Goal: Task Accomplishment & Management: Manage account settings

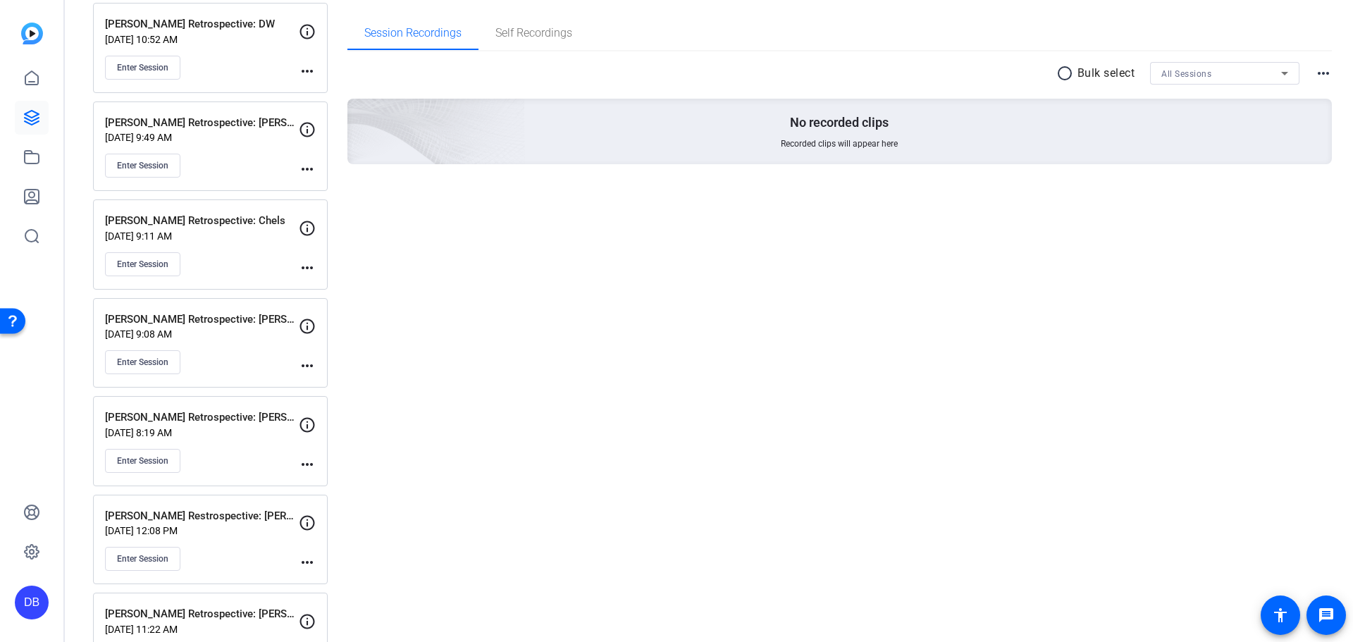
scroll to position [270, 0]
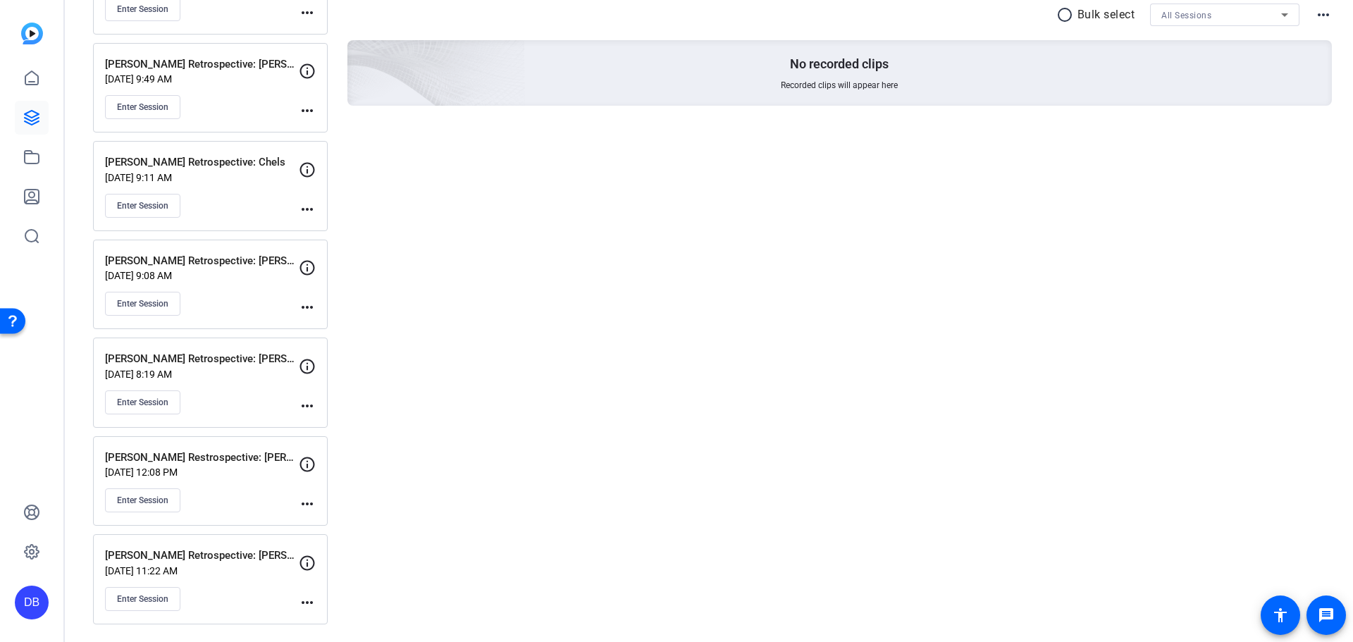
click at [312, 592] on div "more_horiz" at bounding box center [307, 583] width 17 height 56
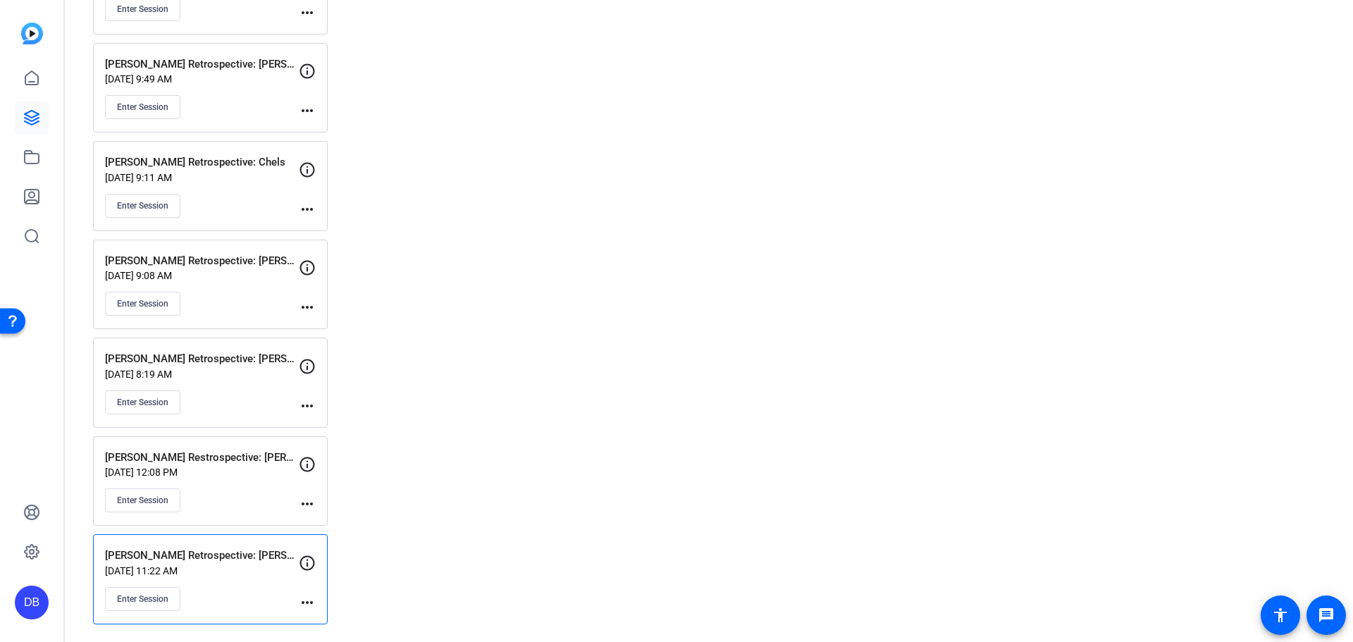
click at [312, 598] on mat-icon "more_horiz" at bounding box center [307, 602] width 17 height 17
click at [333, 565] on span "Edit Session" at bounding box center [342, 563] width 64 height 17
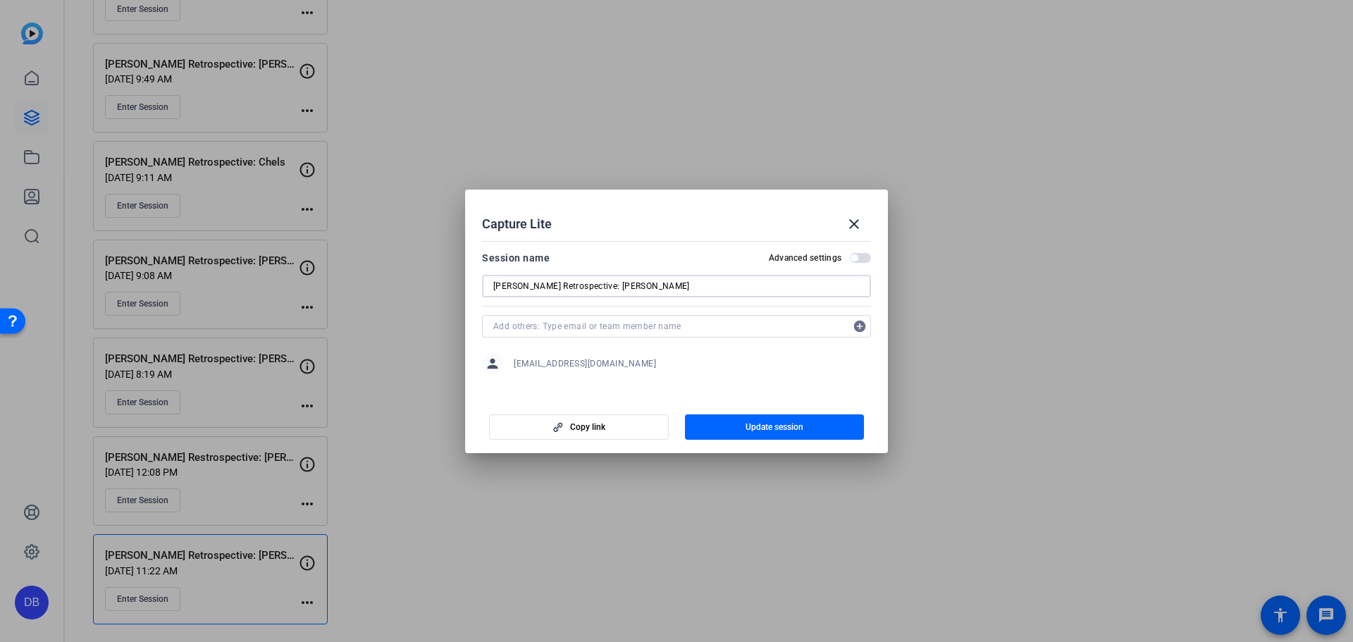
drag, startPoint x: 572, startPoint y: 282, endPoint x: 635, endPoint y: 274, distance: 63.9
click at [635, 275] on div "[PERSON_NAME] Retrospective: [PERSON_NAME]" at bounding box center [676, 286] width 367 height 23
type input "[PERSON_NAME] Retrospective: [PERSON_NAME]"
click at [728, 422] on span "button" at bounding box center [775, 427] width 180 height 34
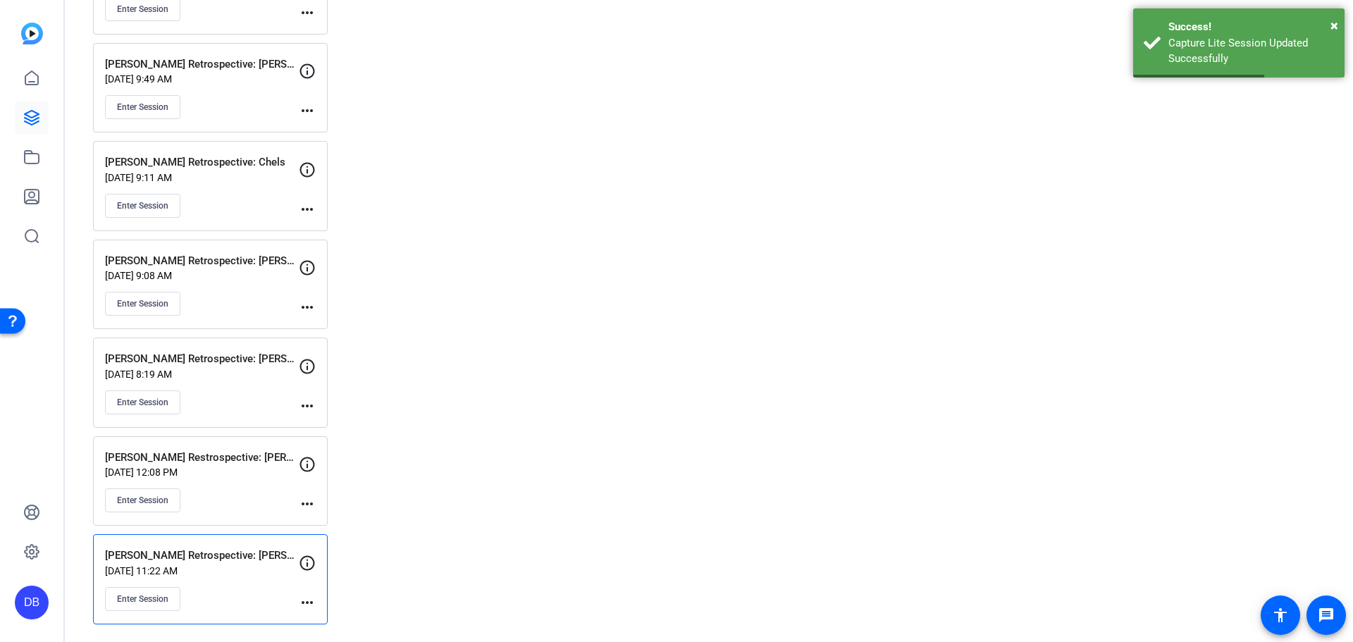
click at [300, 596] on mat-icon "more_horiz" at bounding box center [307, 602] width 17 height 17
click at [334, 566] on span "Edit Session" at bounding box center [342, 563] width 64 height 17
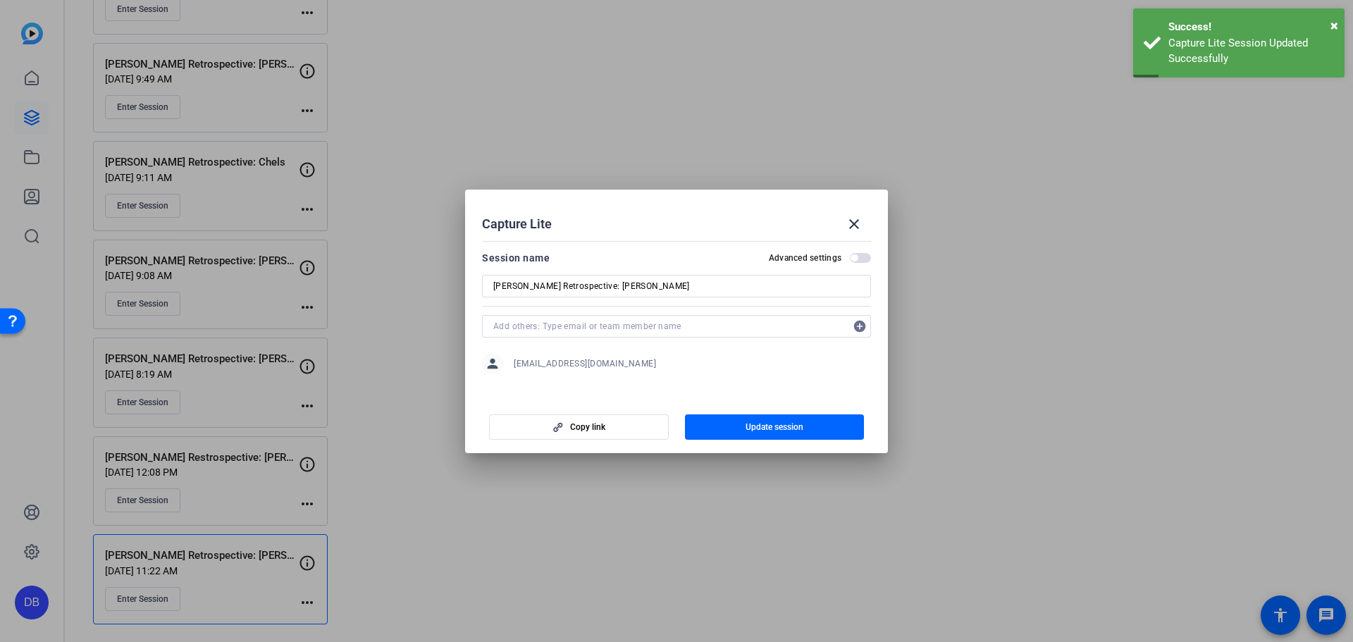
click at [586, 284] on input "[PERSON_NAME] Retrospective: [PERSON_NAME]" at bounding box center [676, 286] width 367 height 17
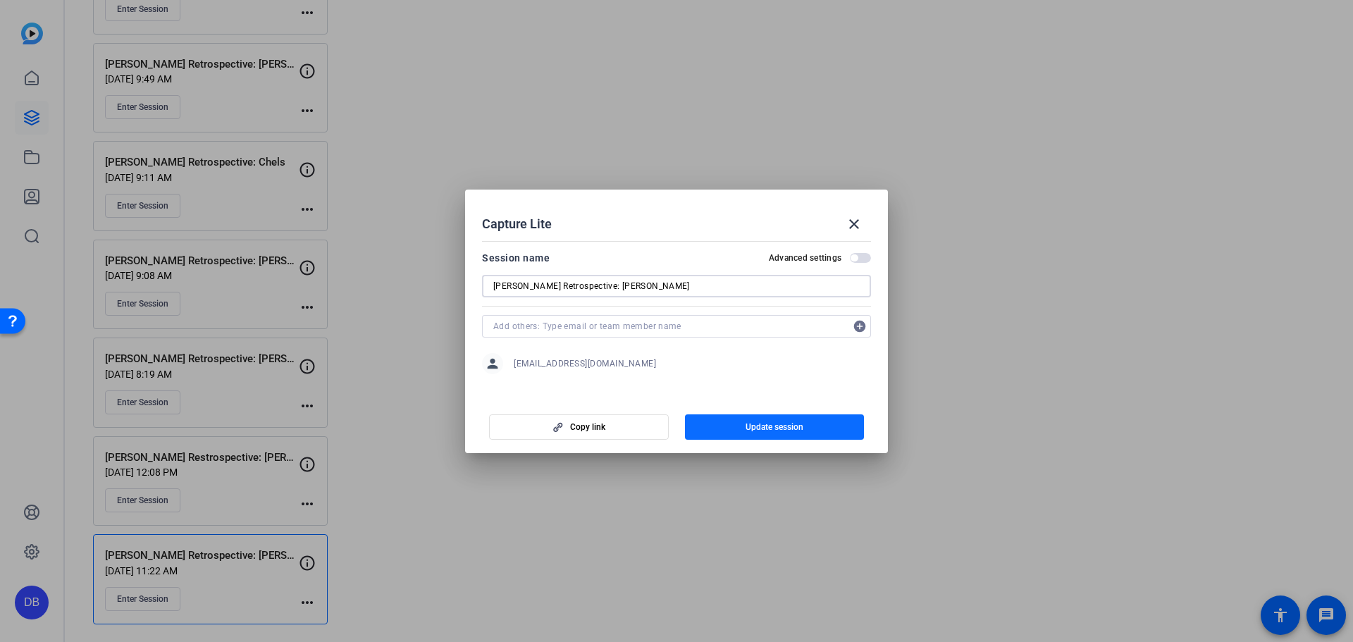
type input "[PERSON_NAME] Retrospective: [PERSON_NAME]"
click at [749, 422] on span "Update session" at bounding box center [775, 427] width 58 height 11
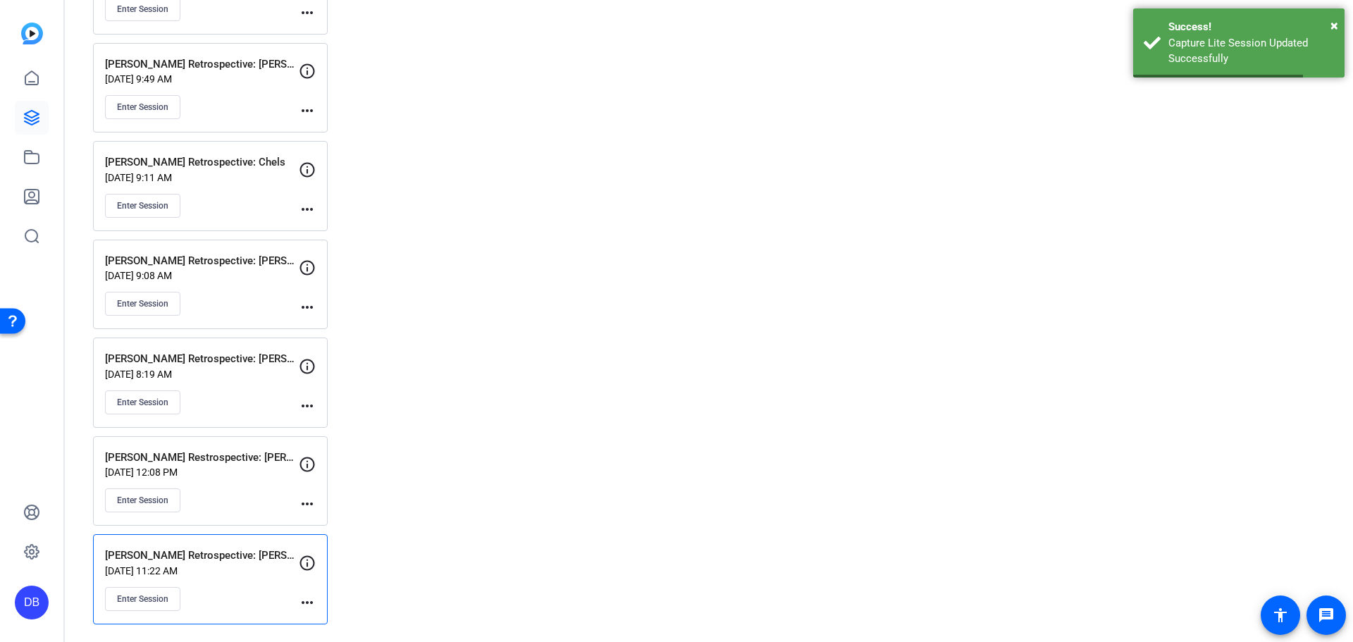
click at [300, 601] on mat-icon "more_horiz" at bounding box center [307, 602] width 17 height 17
click at [331, 560] on span "Edit Session" at bounding box center [342, 563] width 64 height 17
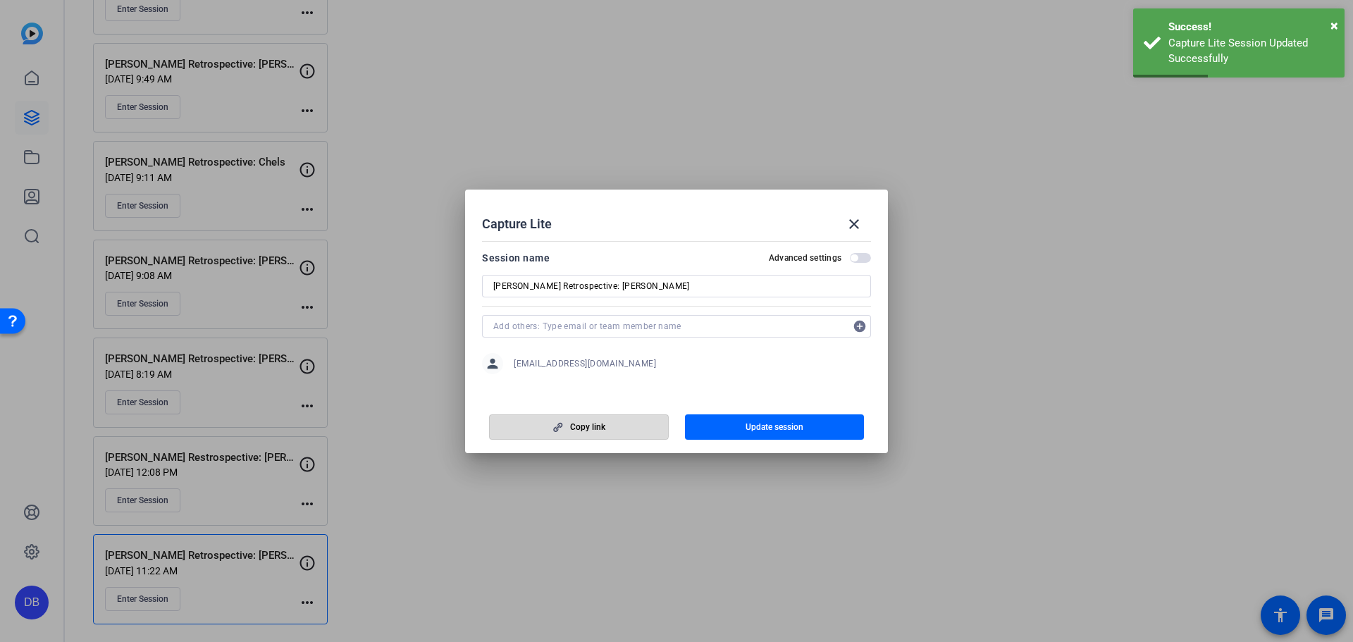
click at [575, 425] on span "Copy link" at bounding box center [587, 427] width 35 height 11
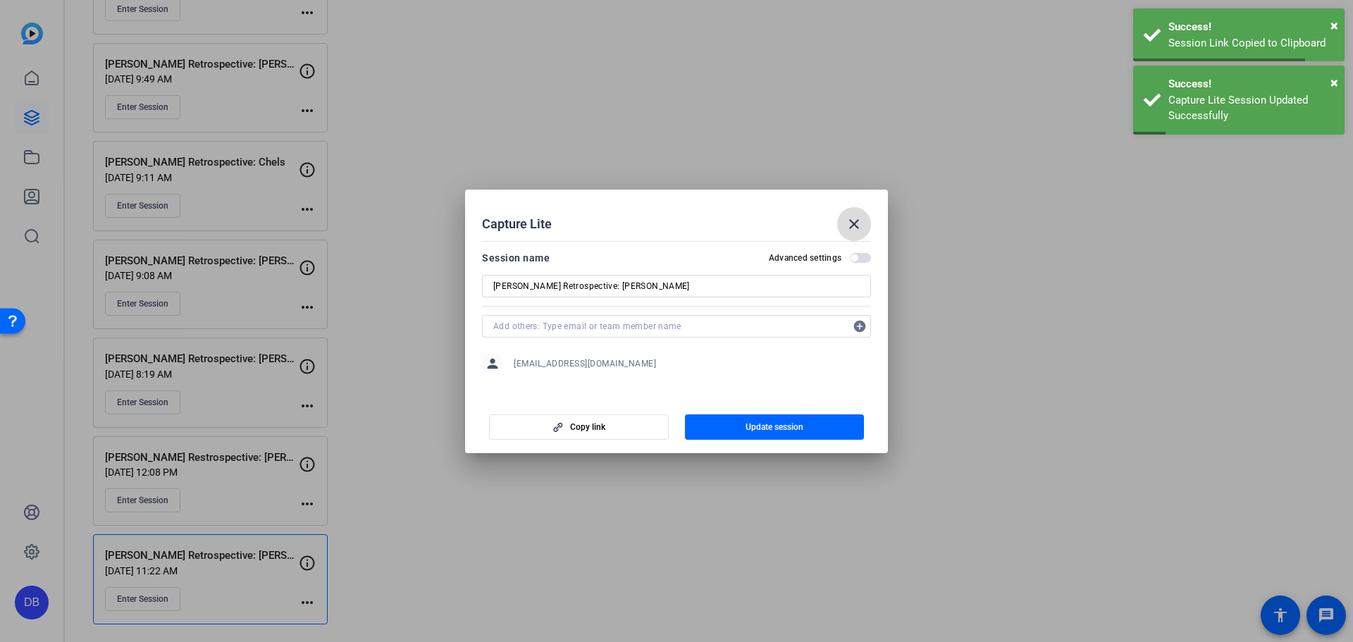
click at [852, 216] on mat-icon "close" at bounding box center [854, 224] width 17 height 17
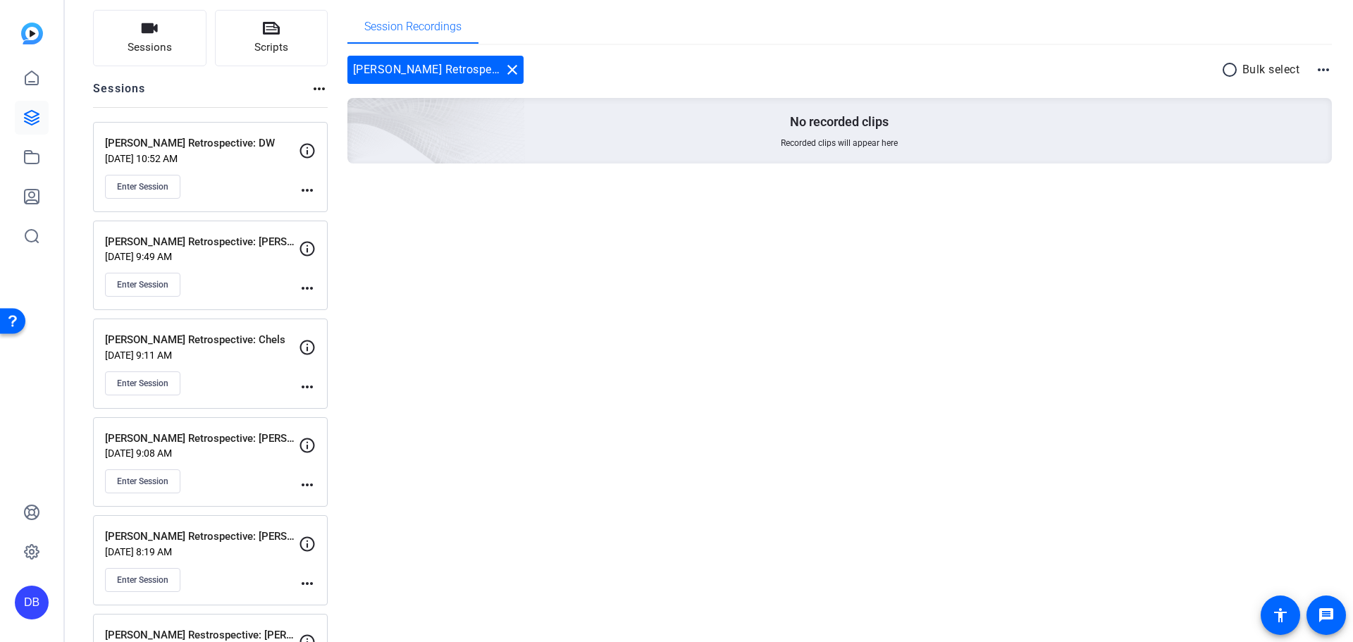
scroll to position [0, 0]
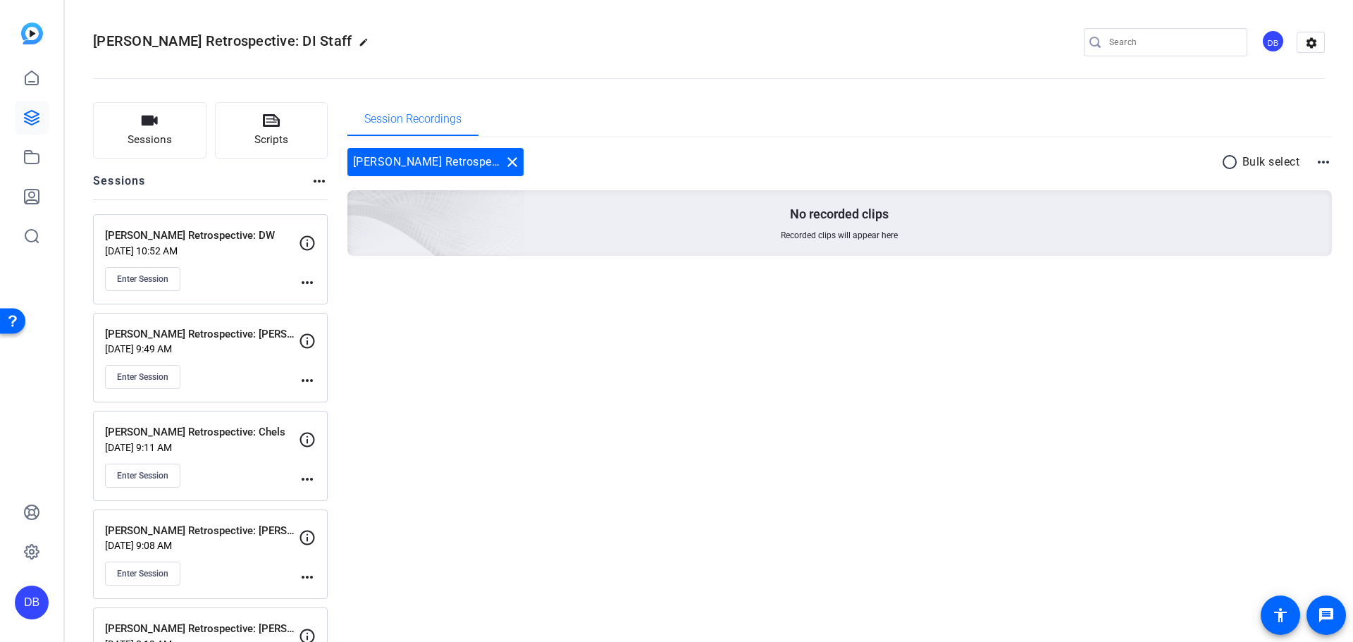
drag, startPoint x: 621, startPoint y: 276, endPoint x: 629, endPoint y: 271, distance: 9.8
click at [621, 276] on div "[PERSON_NAME] Retrospective: [PERSON_NAME] close radio_button_unchecked Bulk se…" at bounding box center [840, 219] width 985 height 164
click at [504, 158] on mat-icon "close" at bounding box center [512, 162] width 17 height 17
